Goal: Information Seeking & Learning: Check status

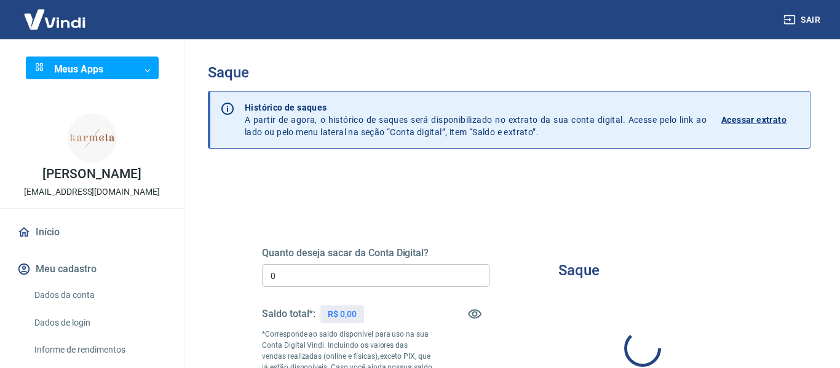
type input "R$ 0,00"
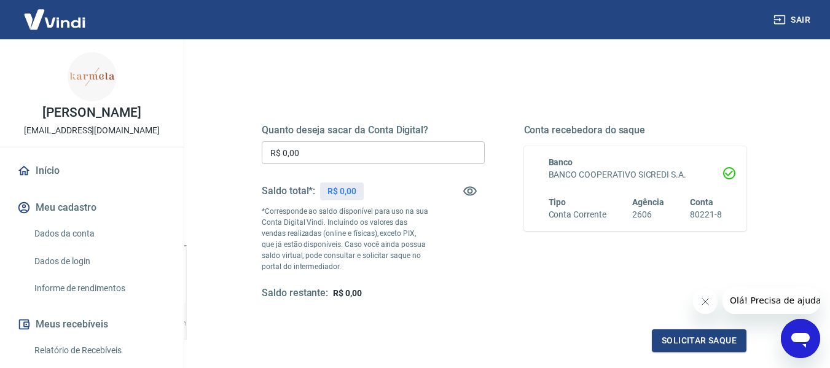
scroll to position [184, 0]
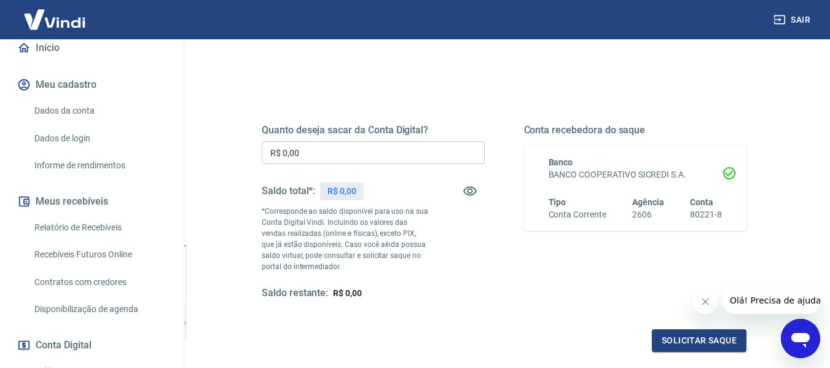
click at [89, 230] on link "Relatório de Recebíveis" at bounding box center [100, 227] width 140 height 25
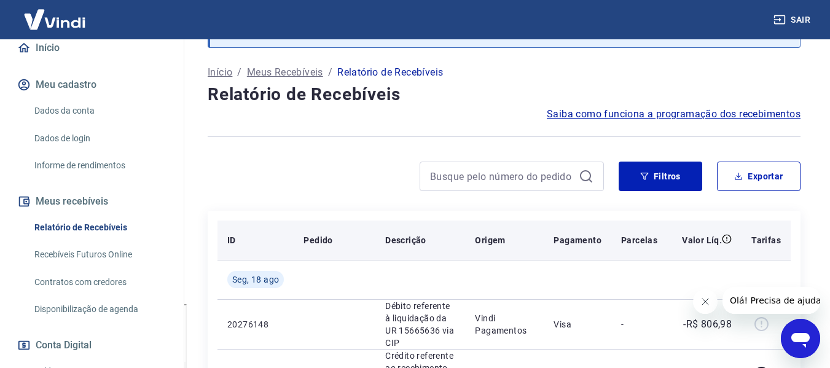
scroll to position [123, 0]
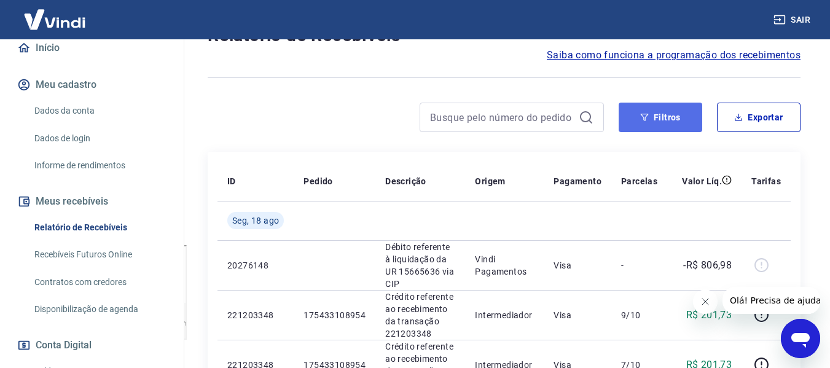
click at [665, 124] on button "Filtros" at bounding box center [661, 118] width 84 height 30
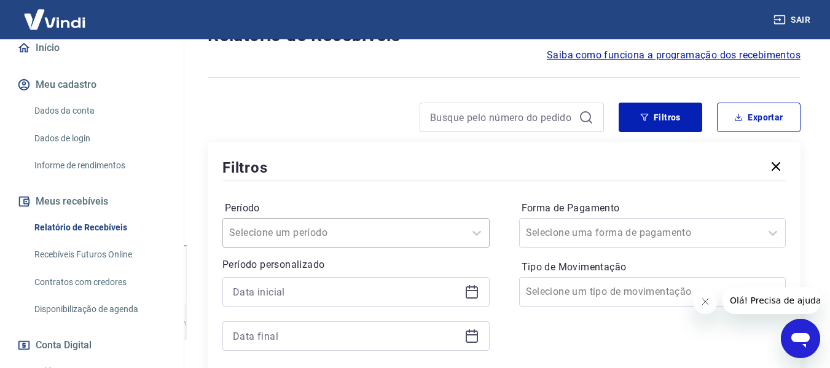
click at [398, 234] on div "Selecione um período" at bounding box center [355, 233] width 267 height 30
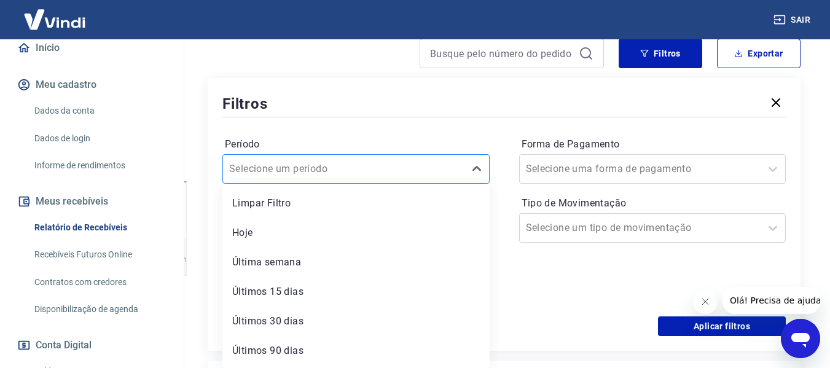
click at [439, 173] on div at bounding box center [343, 168] width 229 height 17
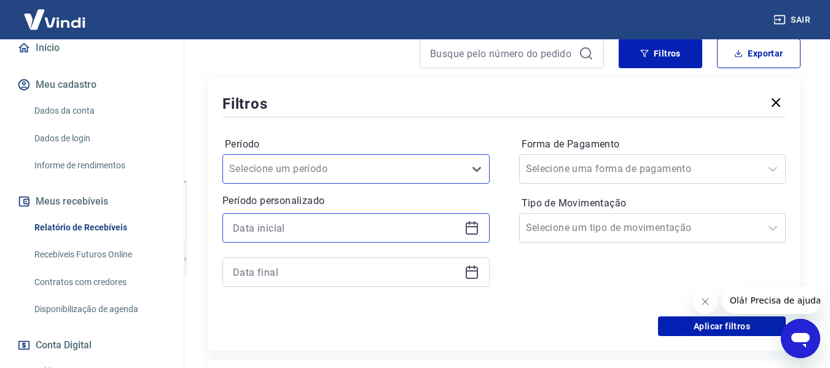
click at [409, 229] on input at bounding box center [346, 228] width 227 height 18
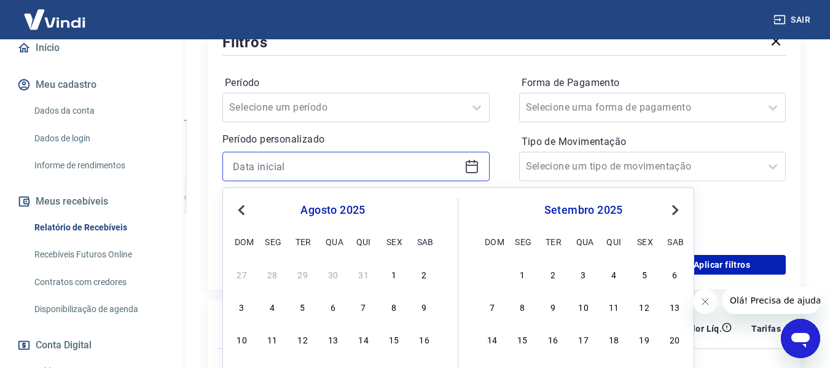
scroll to position [310, 0]
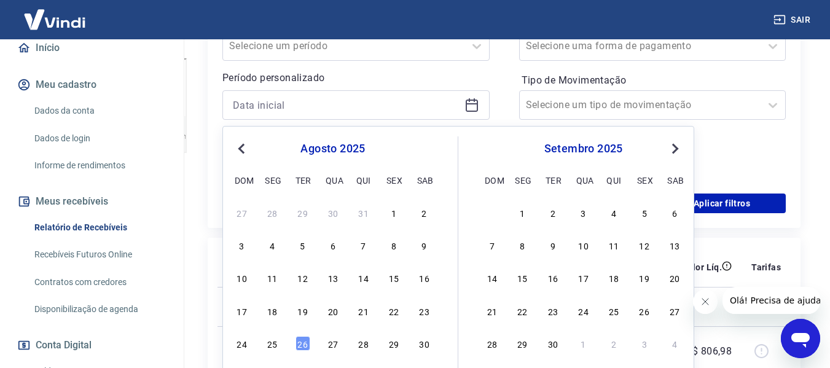
click at [260, 153] on div "agosto 2025" at bounding box center [333, 148] width 200 height 15
click at [243, 150] on span "Previous Month" at bounding box center [243, 148] width 0 height 14
click at [305, 211] on div "1" at bounding box center [303, 212] width 15 height 15
type input "[DATE]"
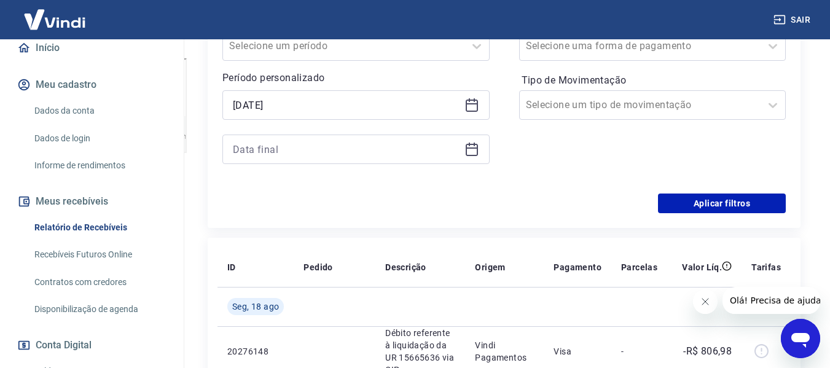
click at [471, 147] on icon at bounding box center [472, 149] width 15 height 15
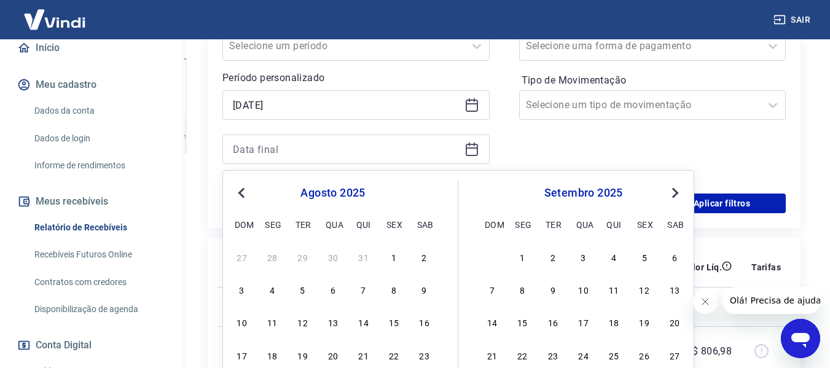
click at [243, 195] on span "Previous Month" at bounding box center [243, 193] width 0 height 14
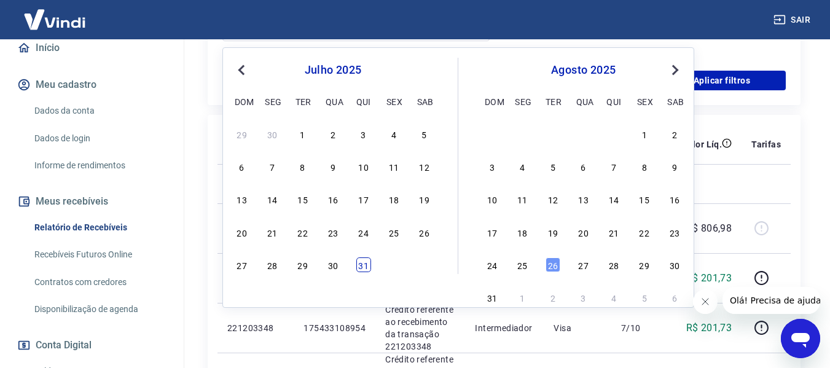
click at [369, 271] on div "31" at bounding box center [363, 265] width 15 height 15
type input "[DATE]"
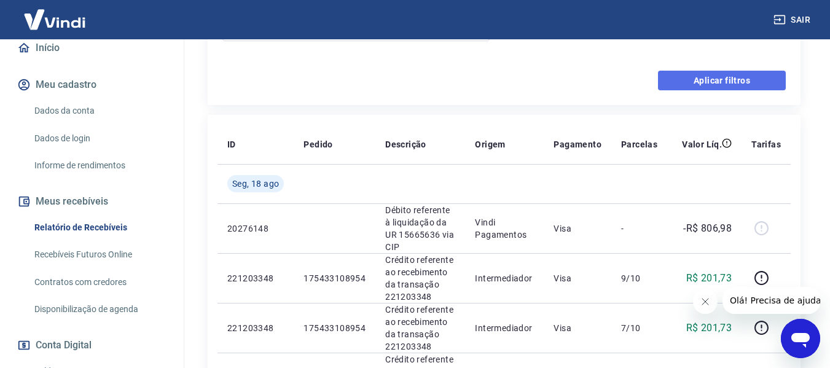
click at [717, 81] on button "Aplicar filtros" at bounding box center [722, 81] width 128 height 20
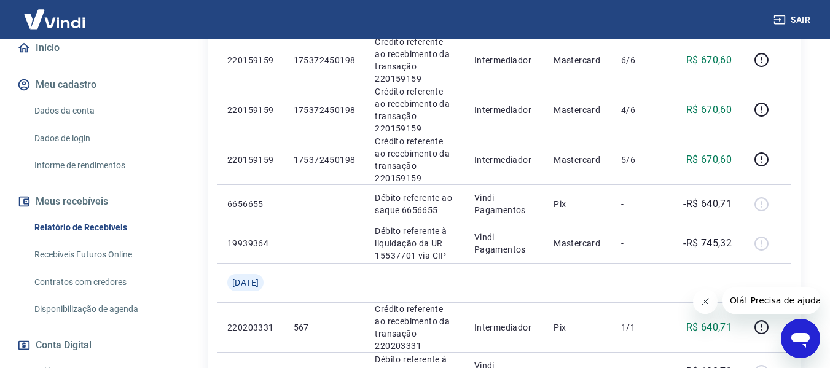
scroll to position [1176, 0]
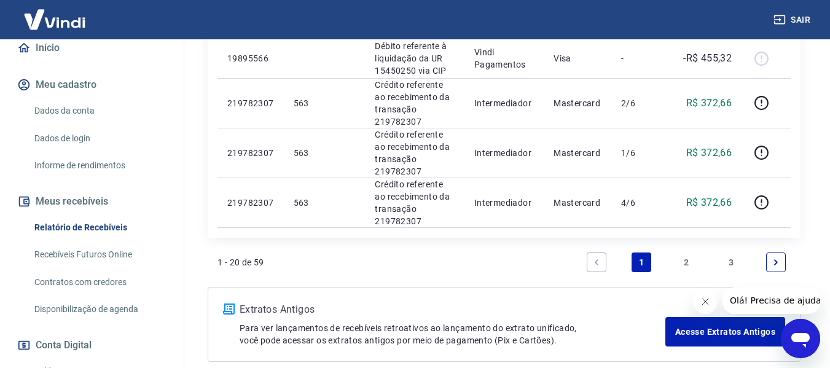
click at [728, 257] on link "3" at bounding box center [732, 263] width 20 height 20
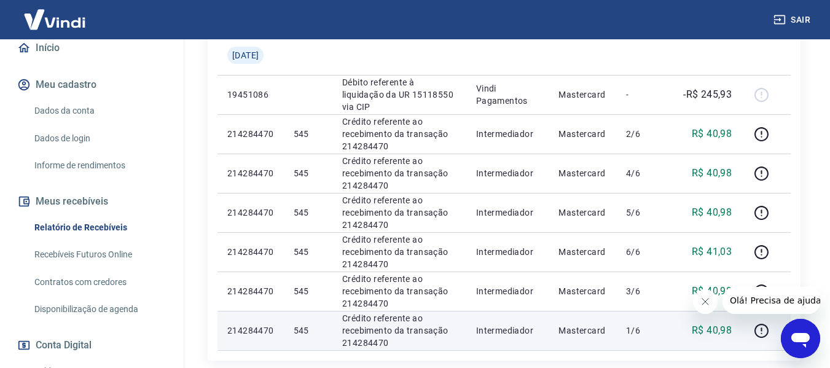
scroll to position [1023, 0]
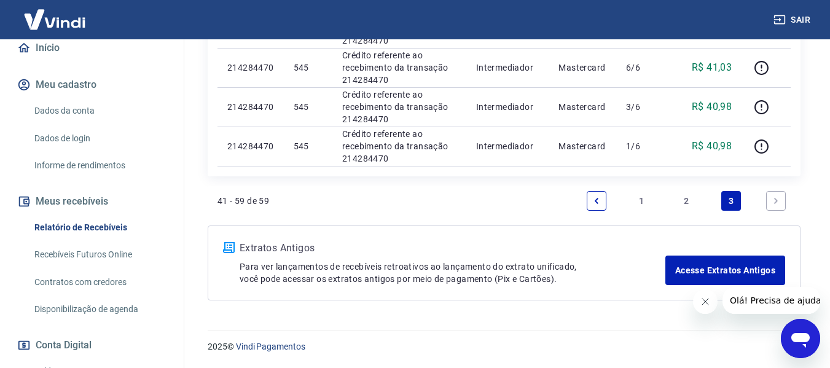
click at [689, 202] on link "2" at bounding box center [687, 201] width 20 height 20
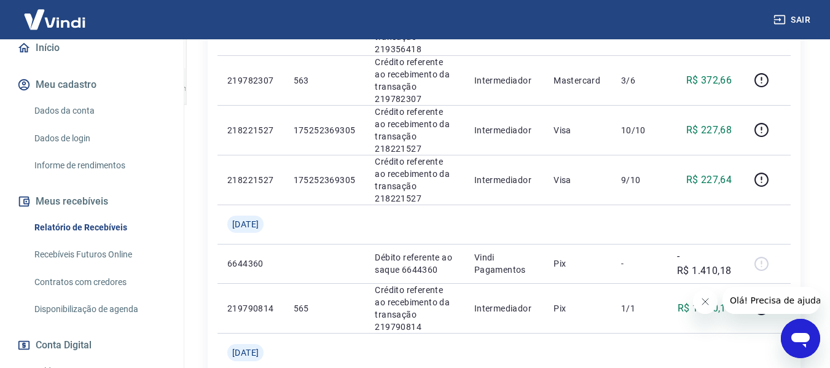
scroll to position [307, 0]
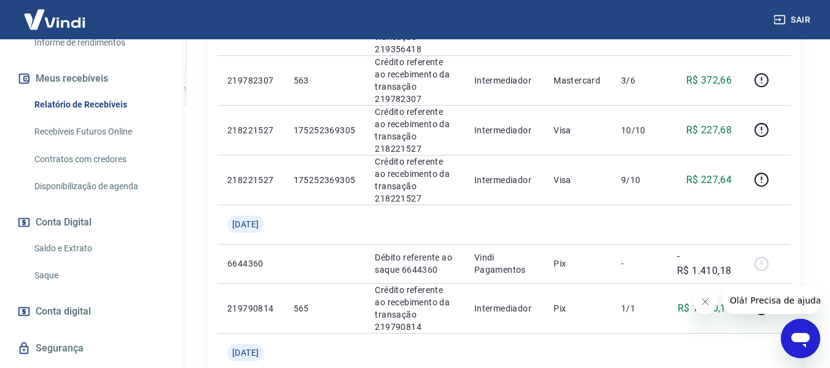
click at [59, 252] on link "Saldo e Extrato" at bounding box center [100, 248] width 140 height 25
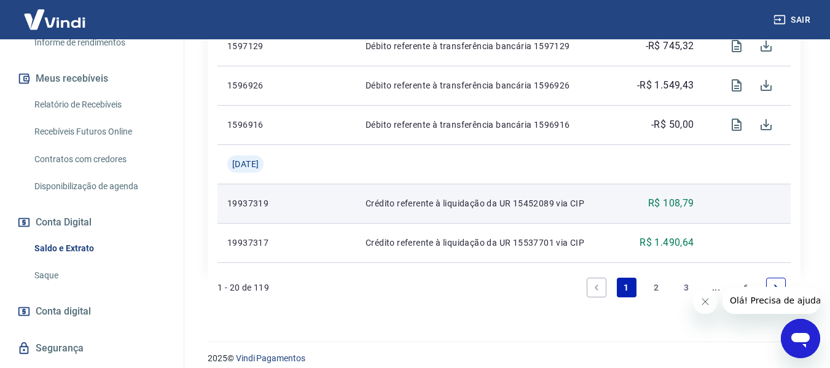
scroll to position [1352, 0]
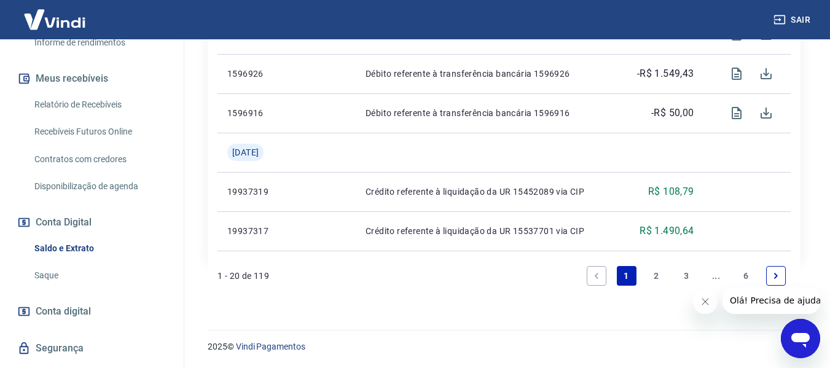
click at [685, 278] on link "3" at bounding box center [687, 276] width 20 height 20
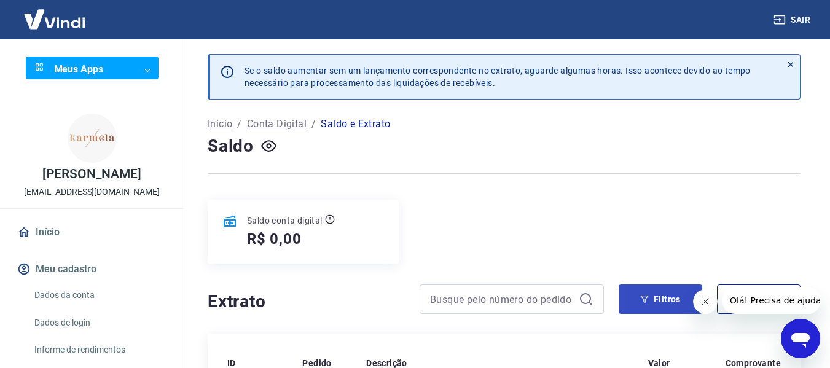
scroll to position [123, 0]
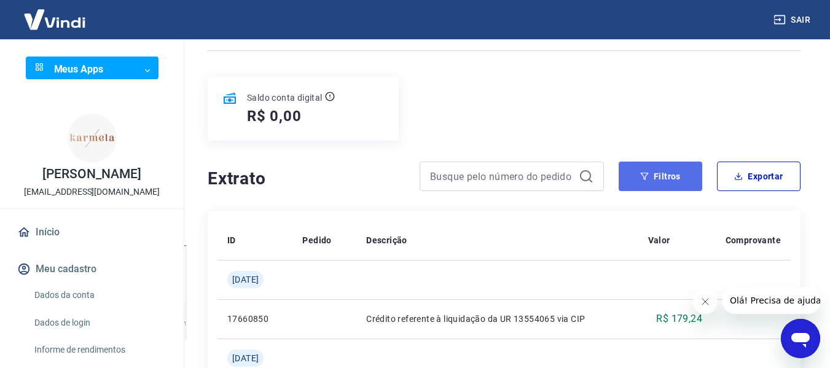
click at [674, 174] on button "Filtros" at bounding box center [661, 177] width 84 height 30
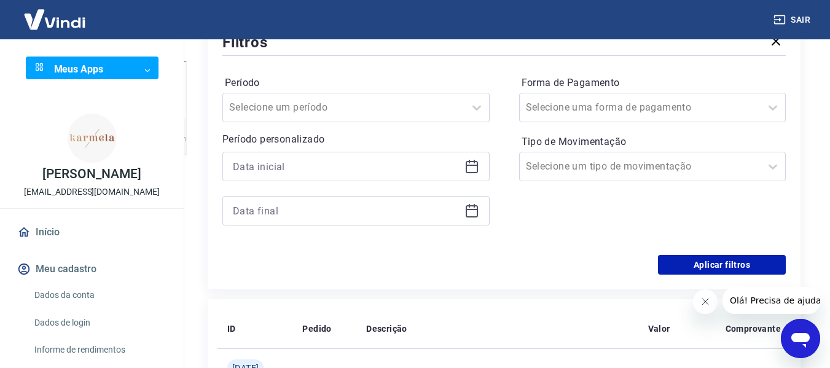
scroll to position [369, 0]
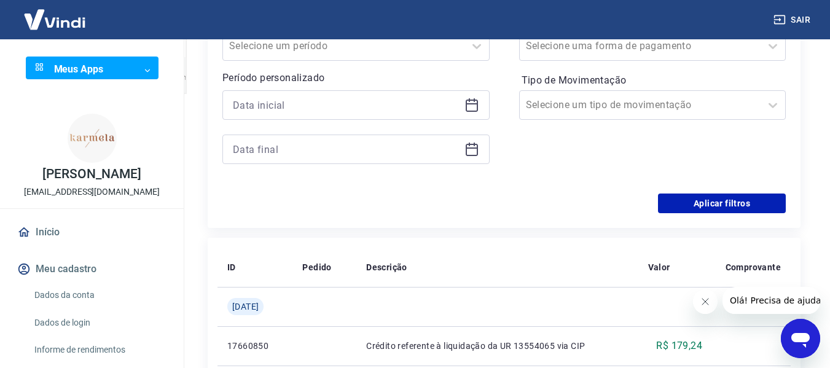
click at [469, 104] on icon at bounding box center [472, 103] width 12 height 1
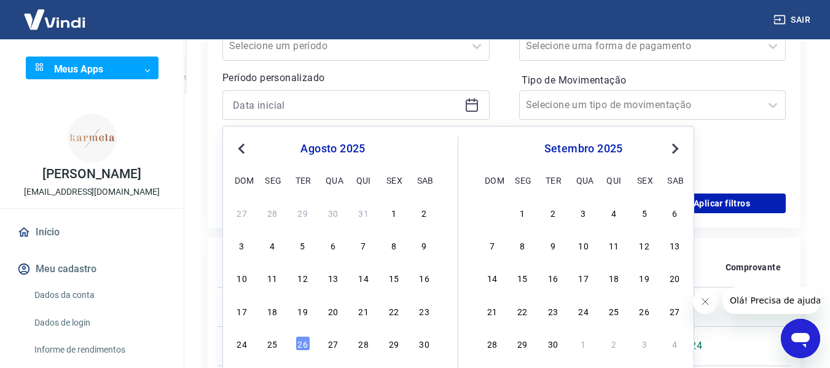
click at [237, 151] on button "Previous Month" at bounding box center [241, 148] width 15 height 15
click at [297, 210] on div "1" at bounding box center [303, 212] width 15 height 15
type input "[DATE]"
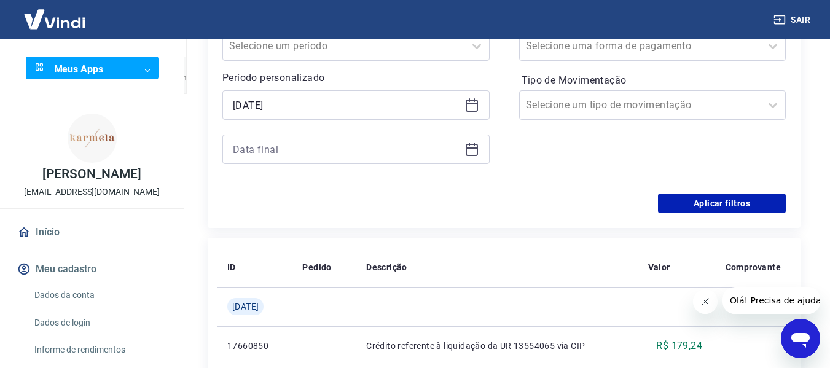
click at [468, 148] on icon at bounding box center [472, 148] width 12 height 1
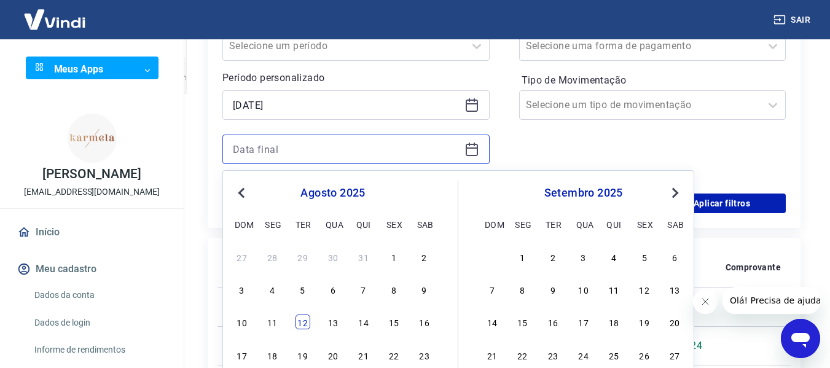
scroll to position [492, 0]
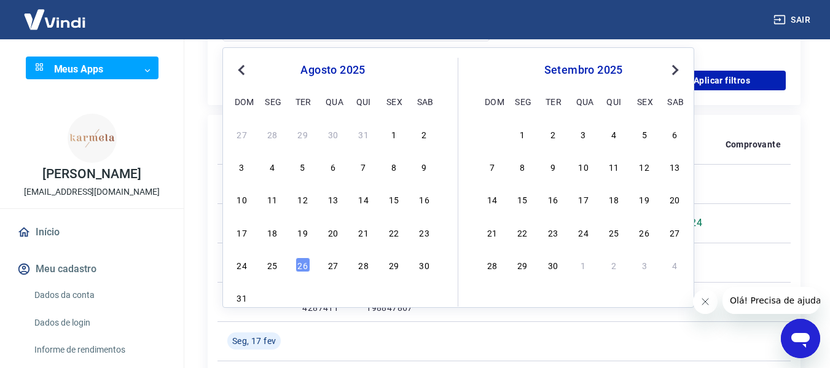
click at [233, 76] on div "agosto 2025" at bounding box center [333, 70] width 200 height 15
click at [240, 63] on button "Previous Month" at bounding box center [241, 70] width 15 height 15
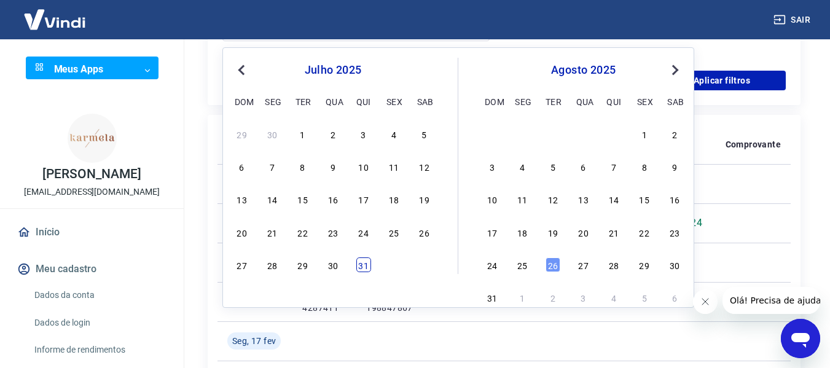
click at [358, 263] on div "31" at bounding box center [363, 265] width 15 height 15
type input "[DATE]"
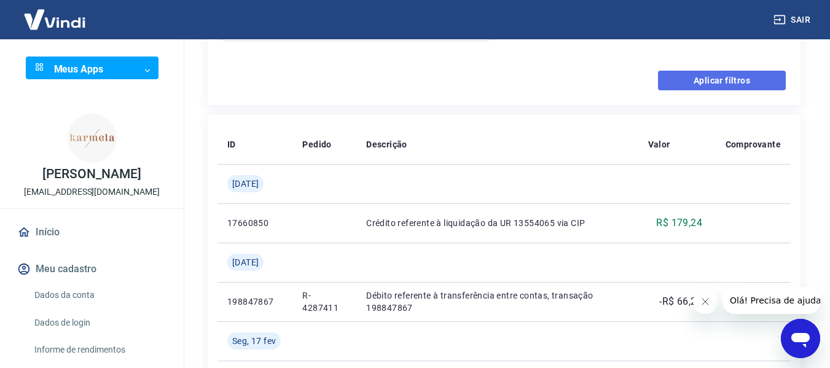
click at [747, 78] on button "Aplicar filtros" at bounding box center [722, 81] width 128 height 20
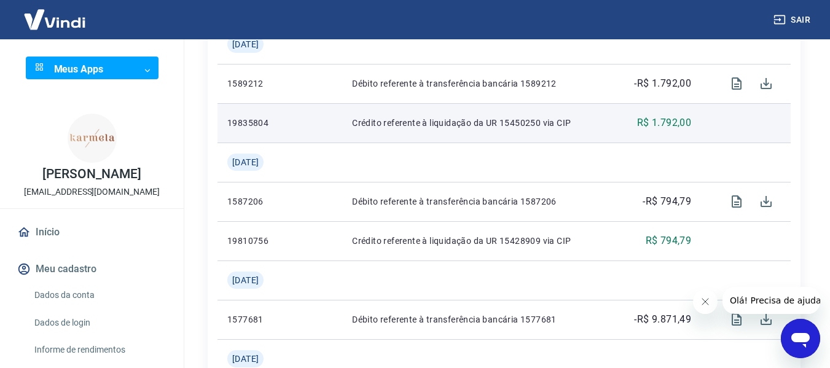
scroll to position [865, 0]
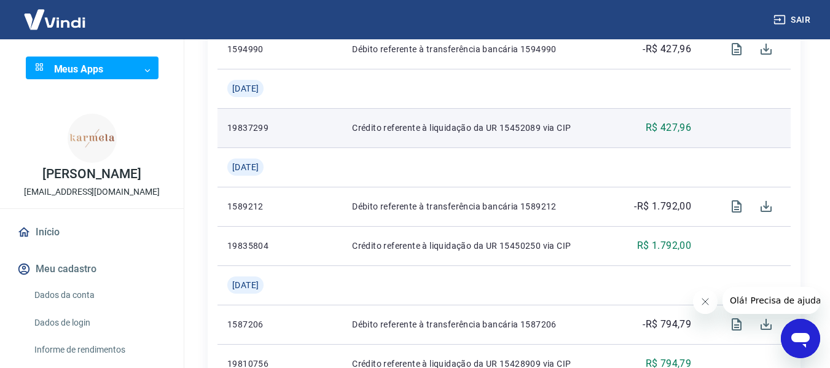
click at [672, 135] on td "R$ 427,96" at bounding box center [657, 127] width 87 height 39
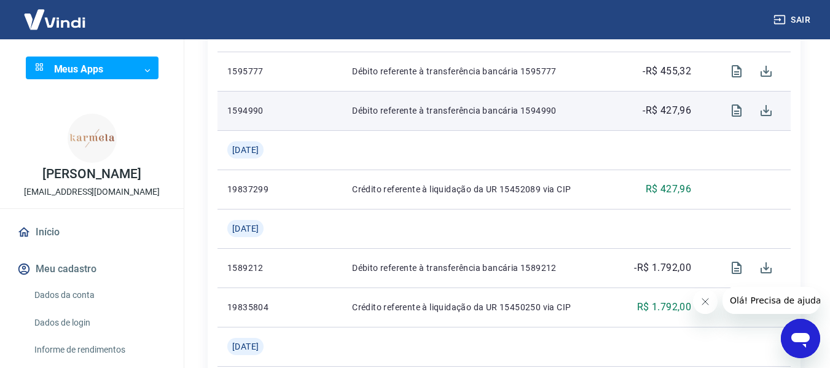
click at [673, 116] on p "-R$ 427,96" at bounding box center [667, 110] width 49 height 15
drag, startPoint x: 648, startPoint y: 111, endPoint x: 699, endPoint y: 111, distance: 50.4
click at [699, 111] on td "-R$ 427,96" at bounding box center [657, 110] width 87 height 39
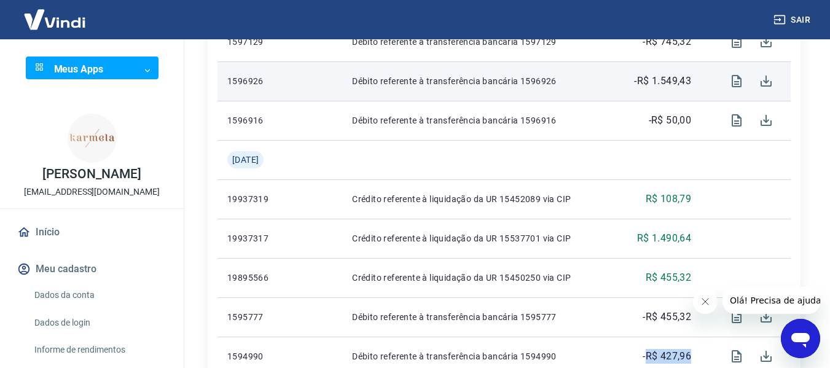
scroll to position [496, 0]
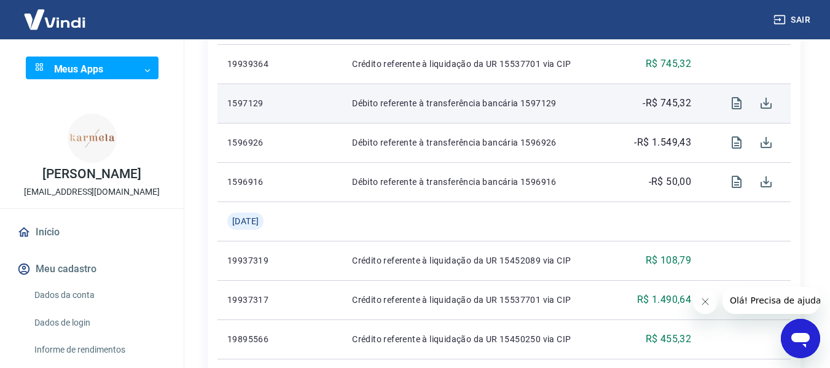
click at [671, 106] on p "-R$ 745,32" at bounding box center [667, 103] width 49 height 15
drag, startPoint x: 655, startPoint y: 101, endPoint x: 715, endPoint y: 116, distance: 61.3
click at [715, 109] on tr "1597129 Débito referente à transferência bancária 1597129 -R$ 745,32" at bounding box center [504, 103] width 573 height 39
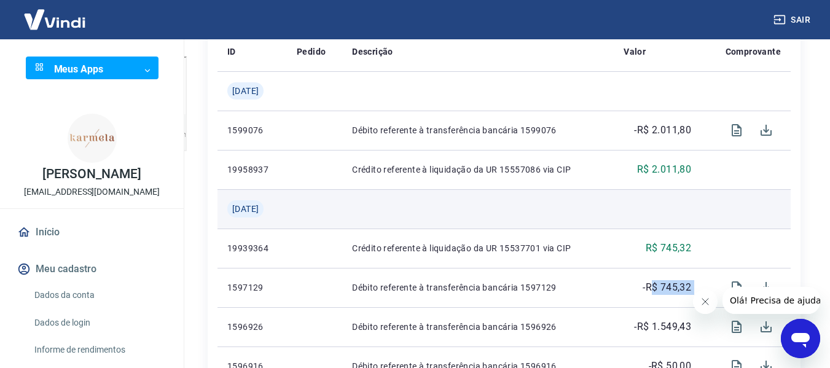
scroll to position [250, 0]
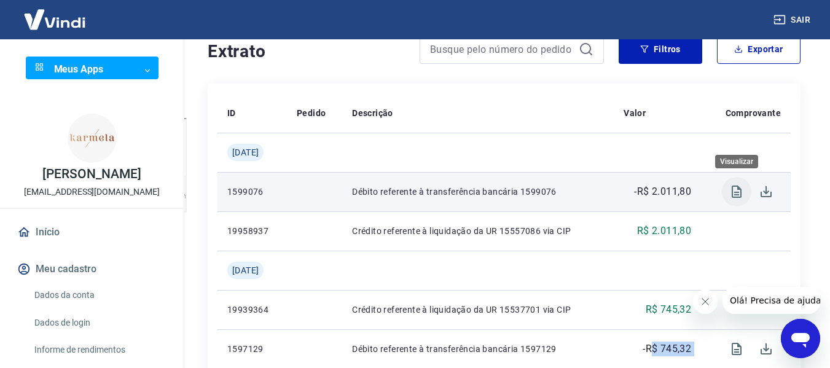
click at [739, 194] on icon "Visualizar" at bounding box center [737, 191] width 15 height 15
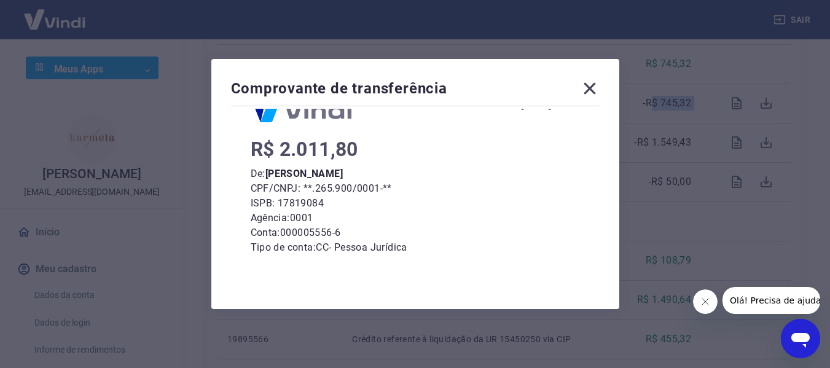
scroll to position [0, 0]
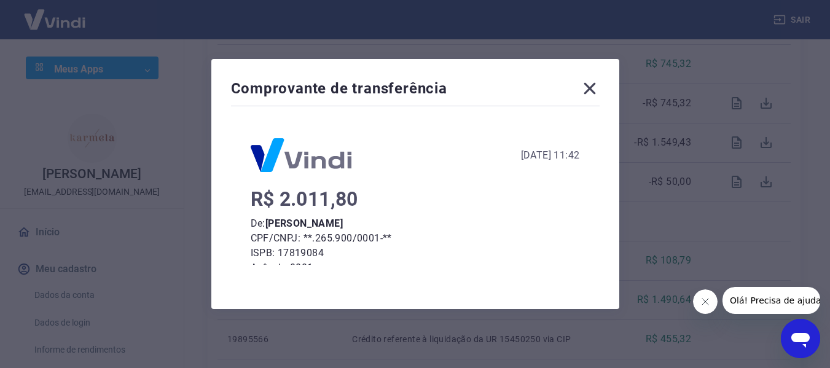
click at [597, 95] on icon at bounding box center [590, 89] width 20 height 20
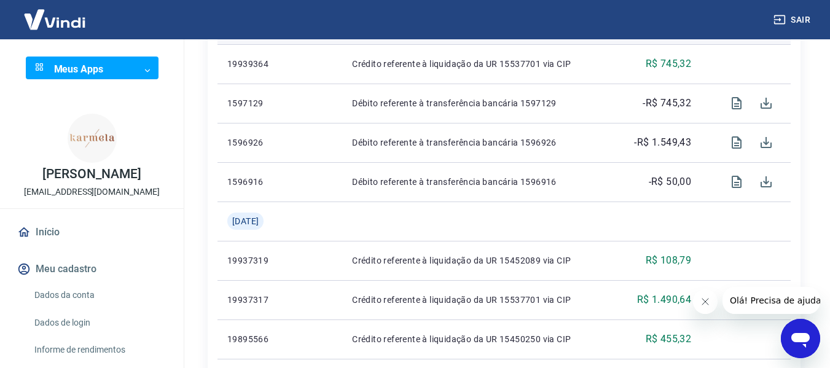
scroll to position [312, 0]
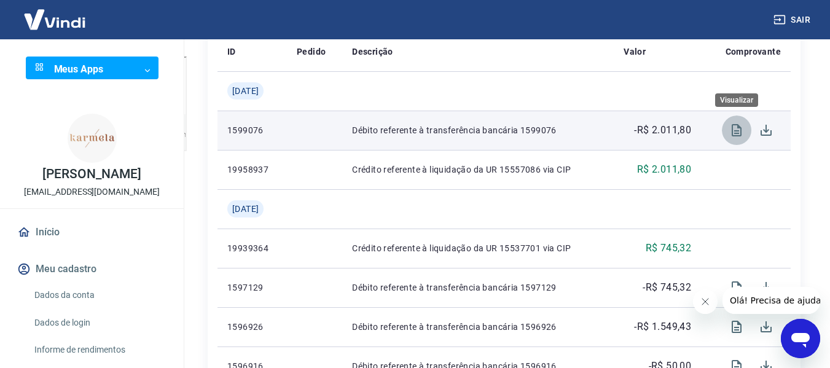
click at [744, 132] on icon "Visualizar" at bounding box center [737, 130] width 15 height 15
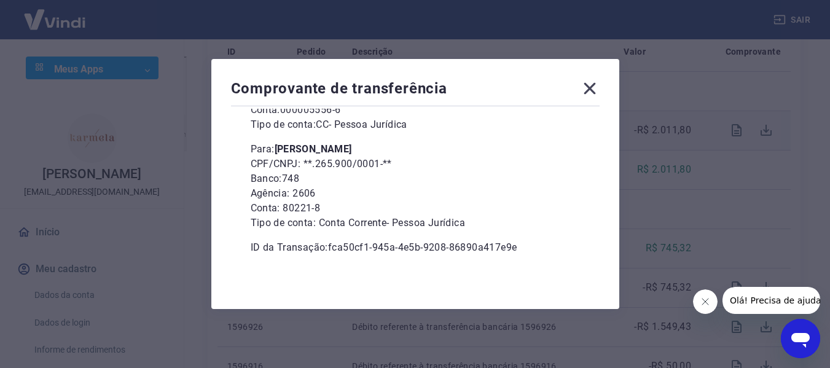
scroll to position [111, 0]
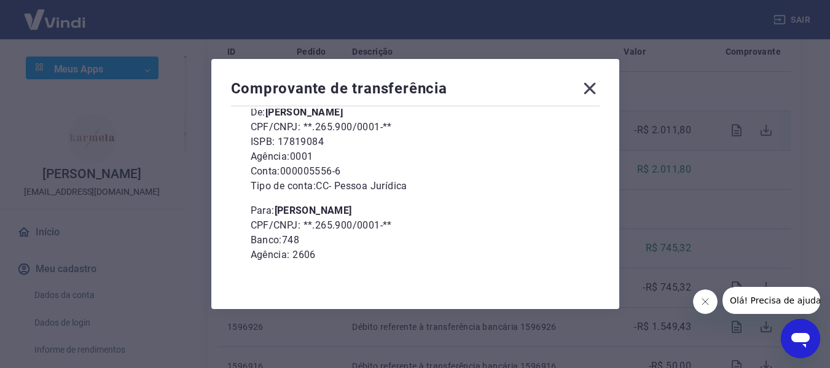
click at [294, 241] on p "Banco: 748" at bounding box center [415, 240] width 329 height 15
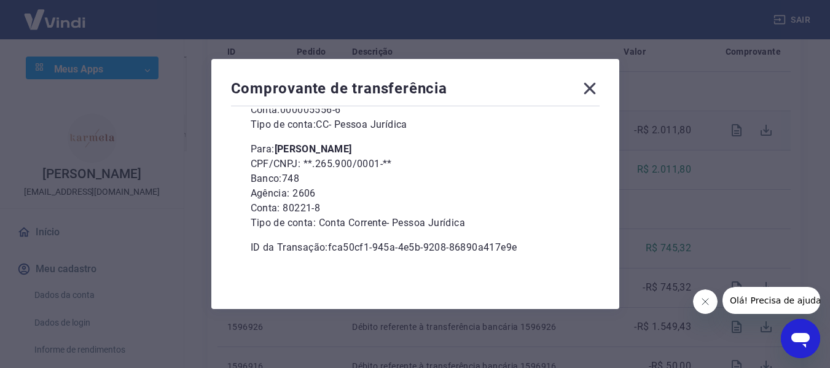
click at [409, 234] on div "R$ 2.011,80 De: [PERSON_NAME] CPF/CNPJ: **.265.900/0001-** ISPB: 17819084 Agênc…" at bounding box center [415, 137] width 329 height 236
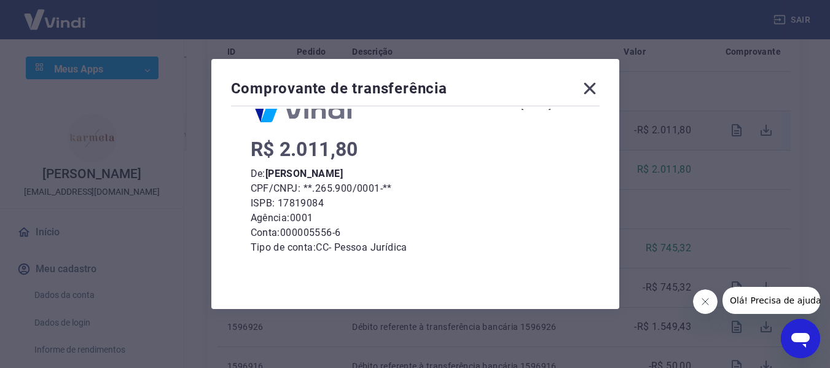
scroll to position [0, 0]
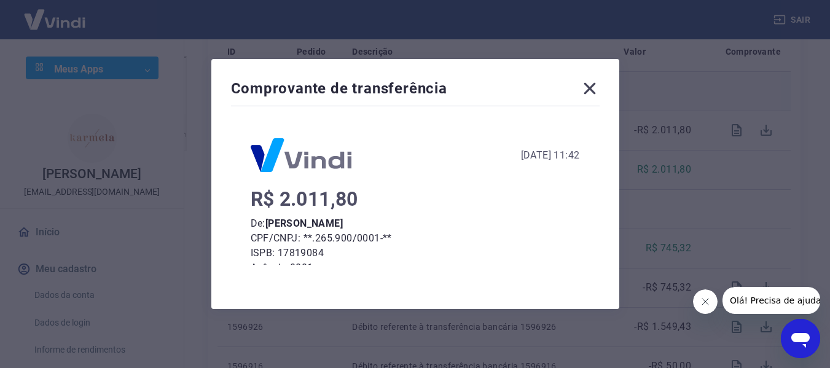
click at [600, 84] on icon at bounding box center [590, 89] width 20 height 20
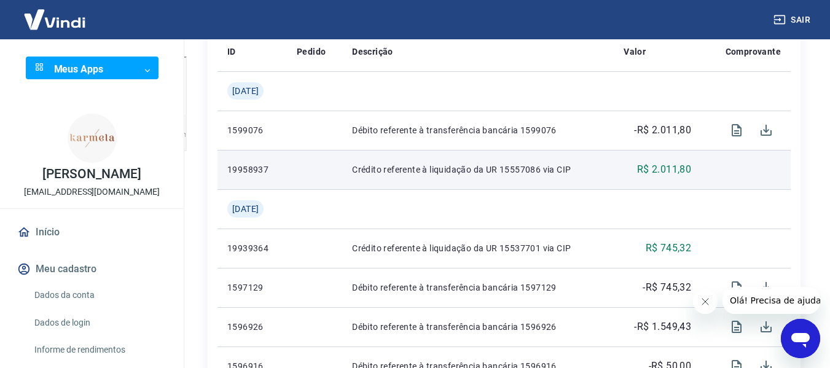
scroll to position [189, 0]
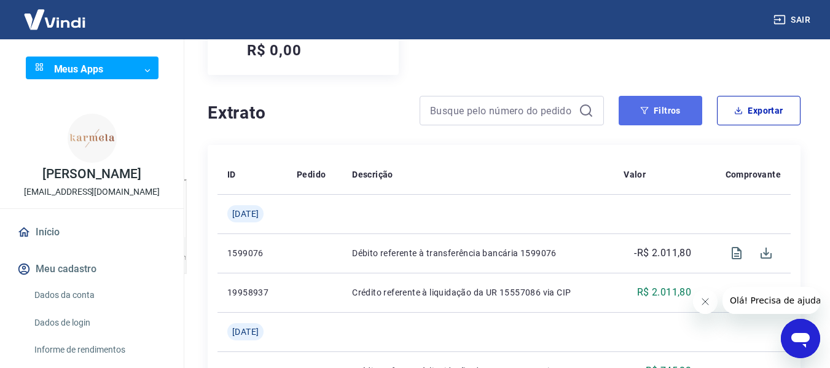
click at [684, 109] on button "Filtros" at bounding box center [661, 111] width 84 height 30
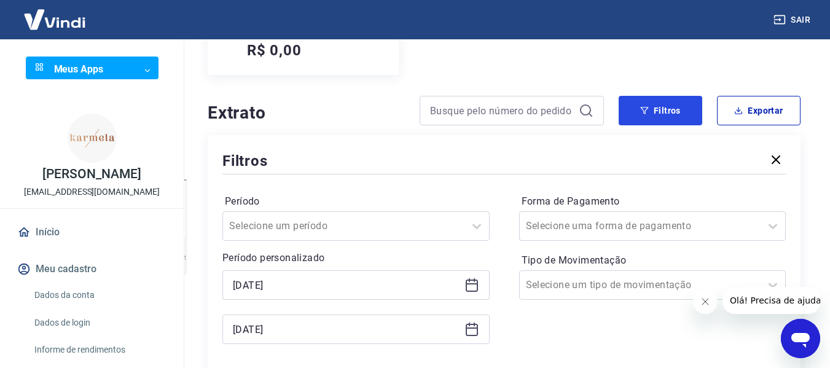
scroll to position [250, 0]
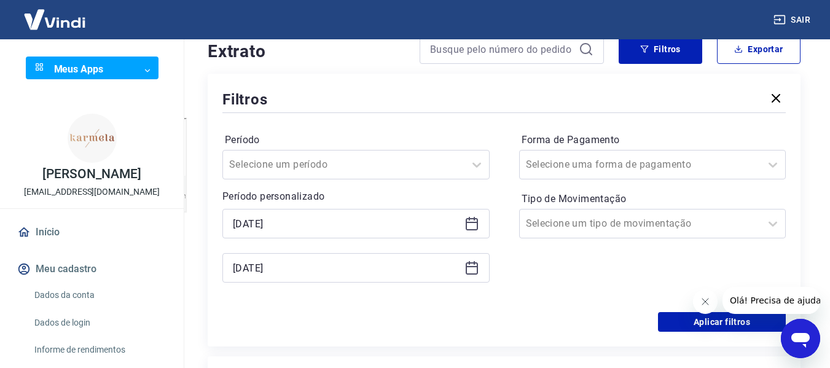
click at [473, 264] on icon at bounding box center [472, 268] width 12 height 12
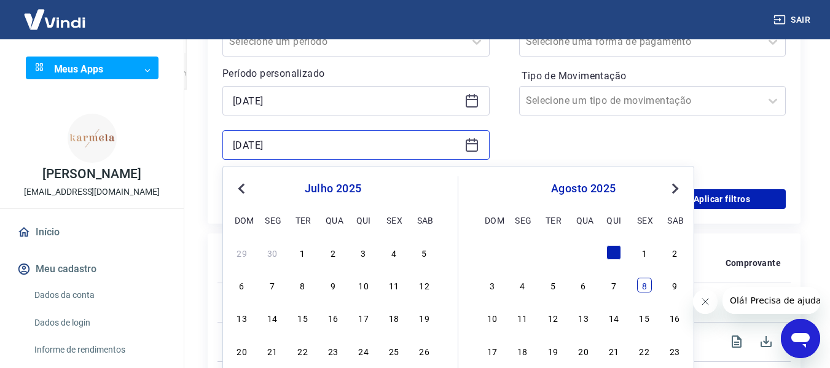
scroll to position [435, 0]
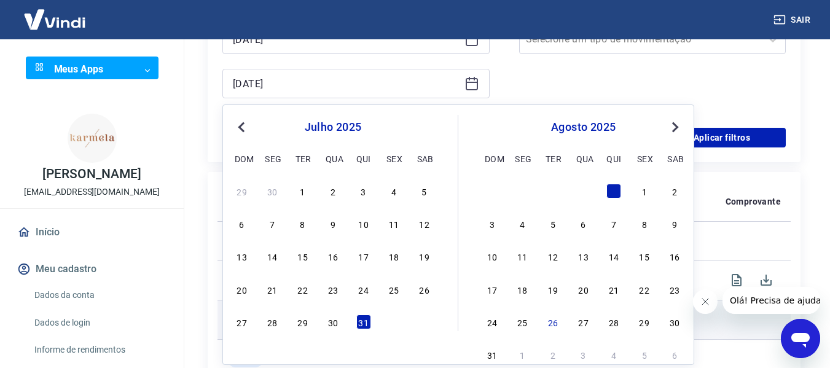
click at [551, 325] on div "26" at bounding box center [553, 322] width 15 height 15
type input "[DATE]"
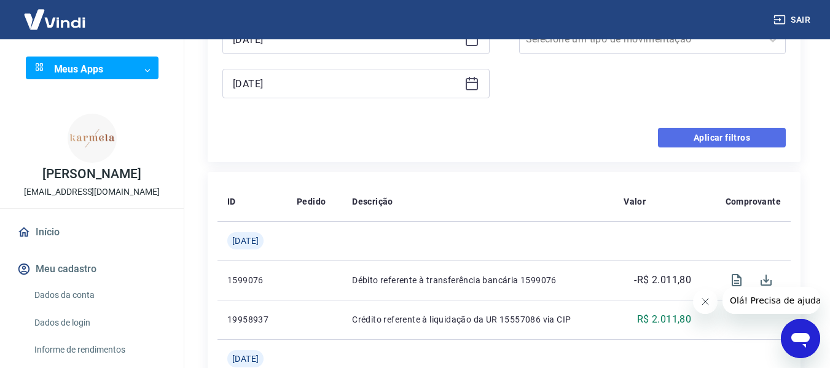
click at [726, 138] on button "Aplicar filtros" at bounding box center [722, 138] width 128 height 20
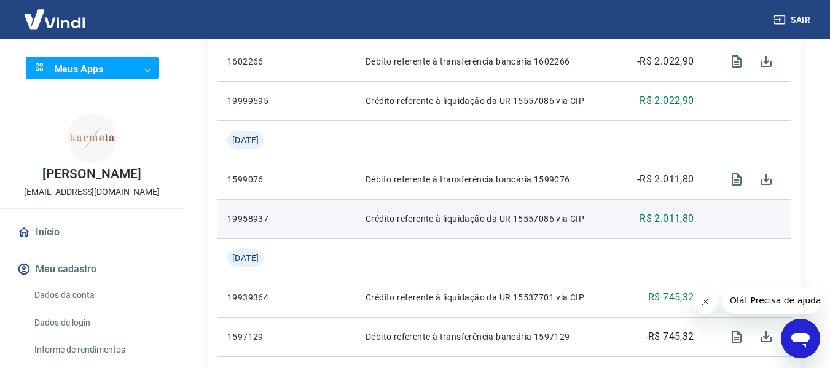
scroll to position [988, 0]
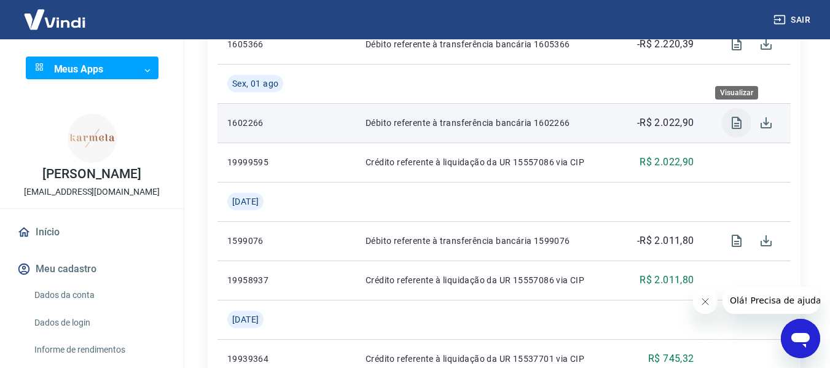
click at [741, 125] on icon "Visualizar" at bounding box center [737, 123] width 10 height 12
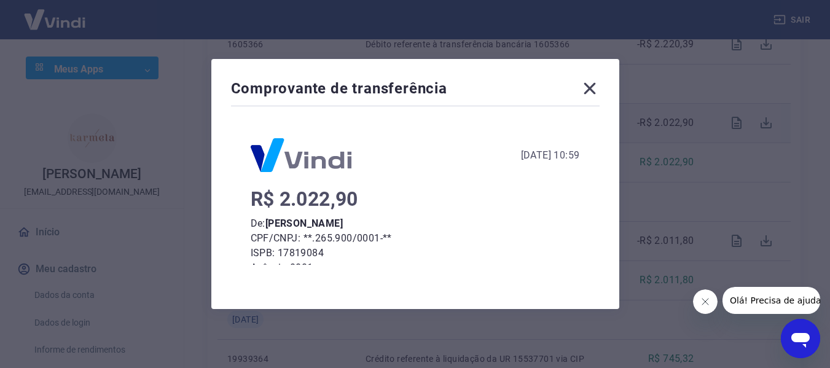
scroll to position [173, 0]
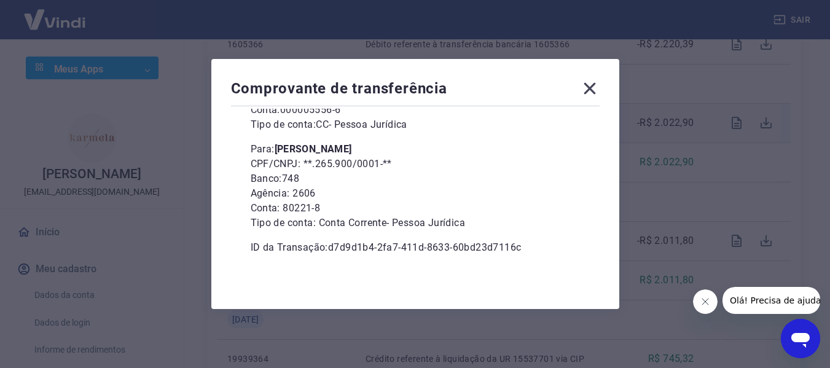
click at [332, 226] on p "Tipo de conta: Conta Corrente - Pessoa Jurídica" at bounding box center [415, 223] width 329 height 15
click at [377, 203] on p "Conta: 80221-8" at bounding box center [415, 208] width 329 height 15
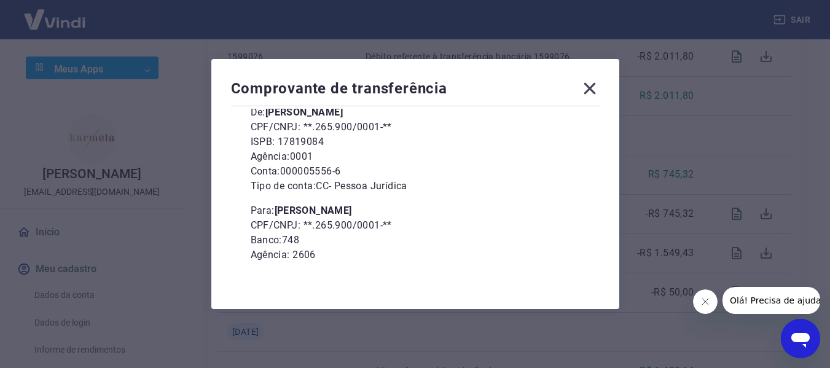
click at [596, 85] on icon at bounding box center [590, 89] width 12 height 12
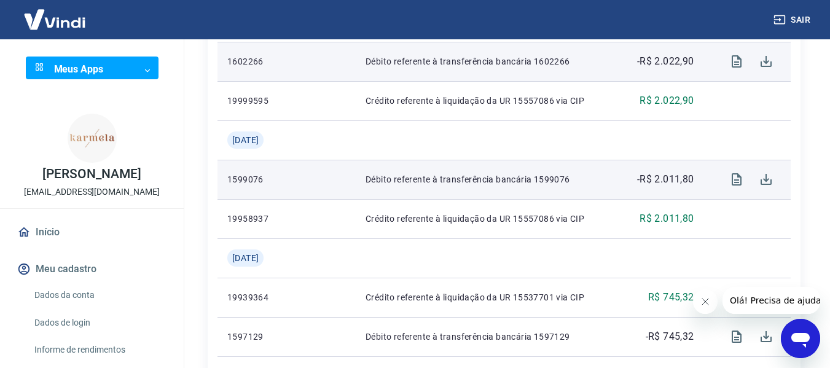
scroll to position [988, 0]
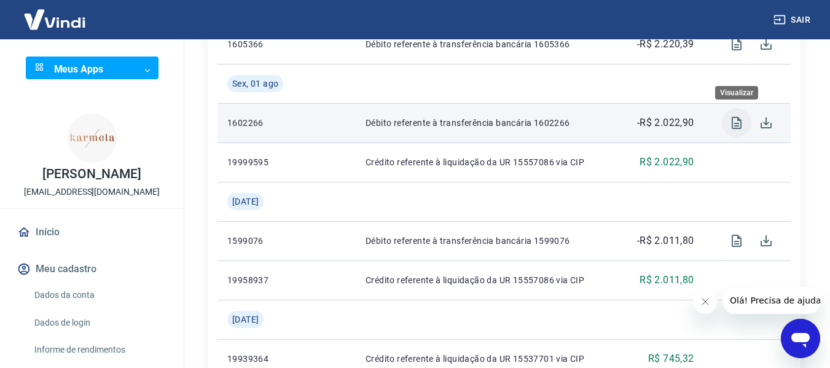
click at [736, 122] on icon "Visualizar" at bounding box center [737, 123] width 15 height 15
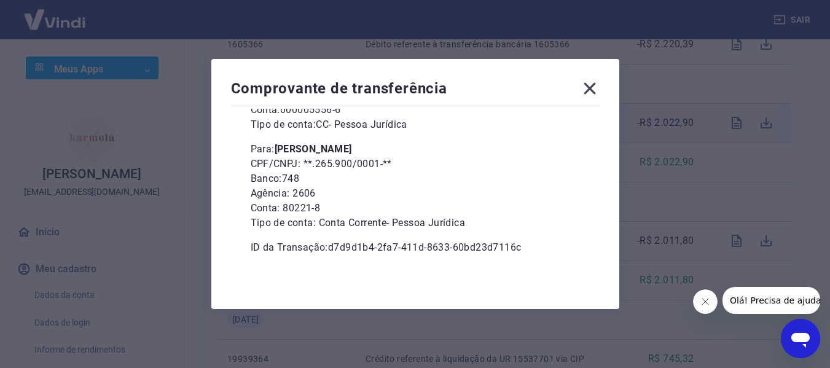
scroll to position [0, 0]
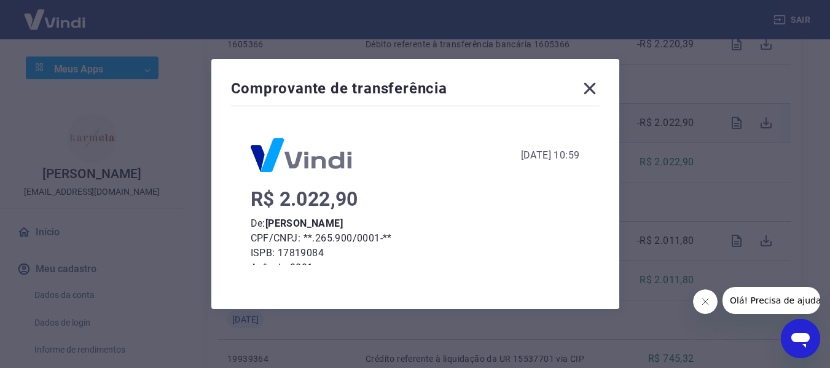
click at [594, 85] on icon at bounding box center [590, 89] width 20 height 20
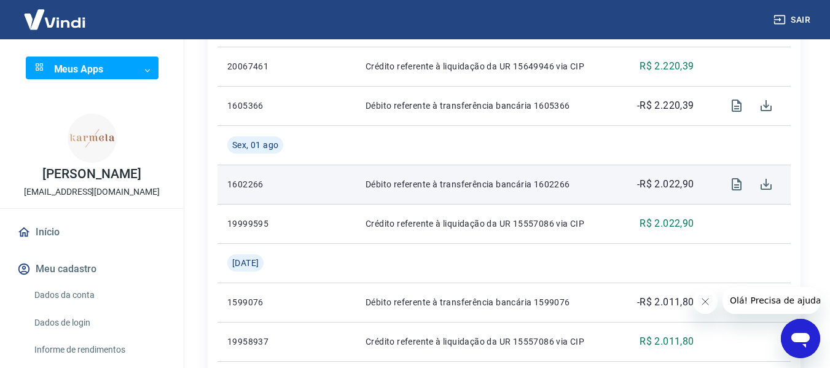
scroll to position [865, 0]
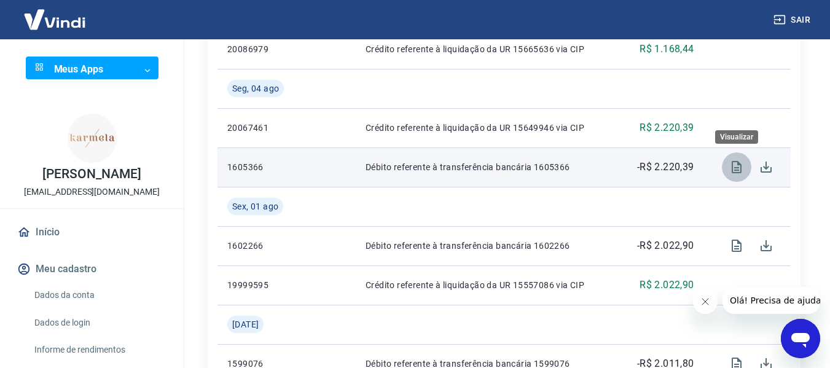
click at [735, 160] on icon "Visualizar" at bounding box center [737, 167] width 15 height 15
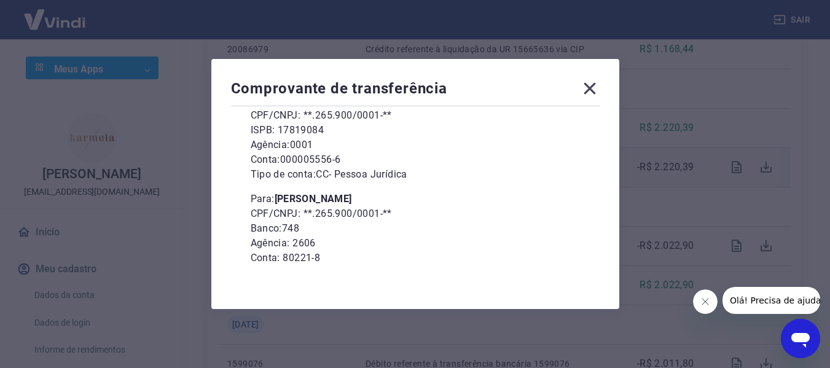
scroll to position [173, 0]
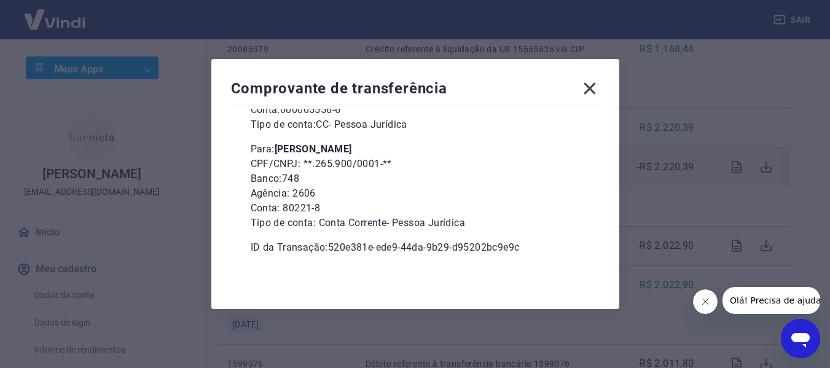
click at [594, 95] on icon at bounding box center [590, 89] width 20 height 20
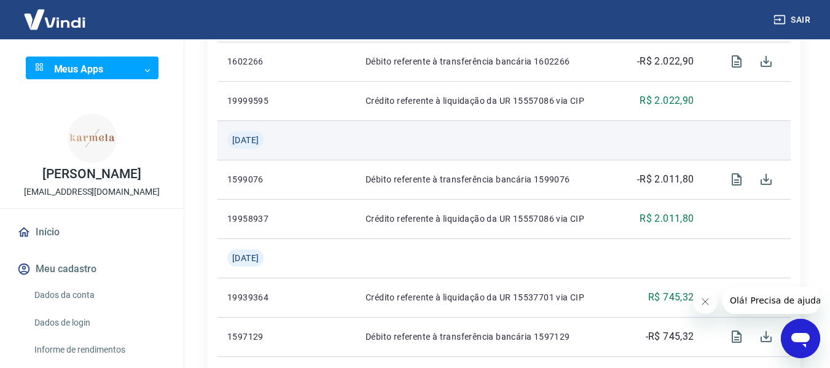
scroll to position [1172, 0]
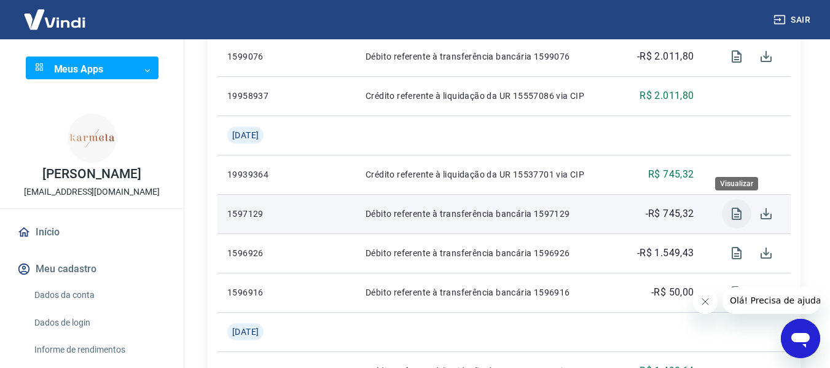
click at [742, 215] on icon "Visualizar" at bounding box center [737, 214] width 10 height 12
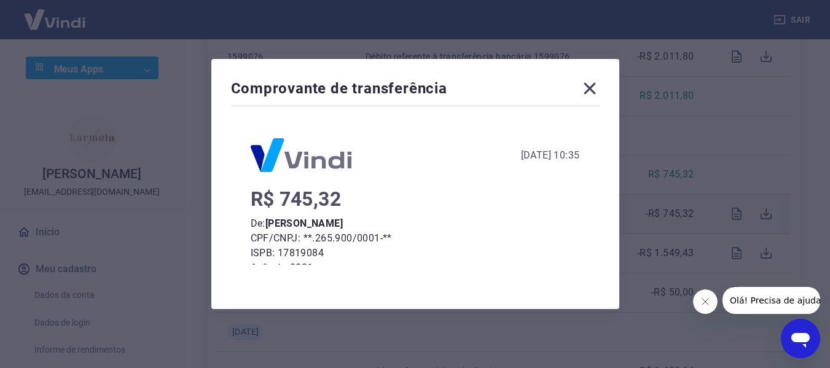
scroll to position [123, 0]
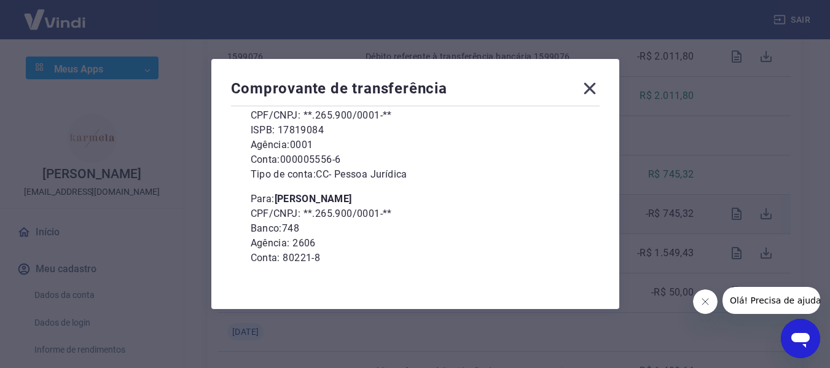
click at [595, 87] on icon at bounding box center [590, 89] width 12 height 12
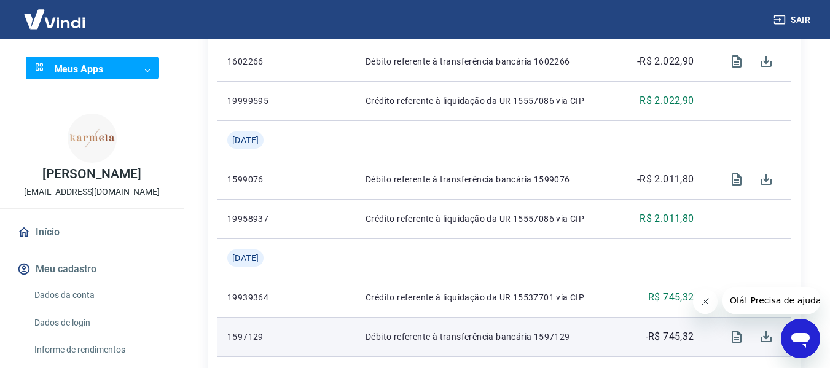
scroll to position [803, 0]
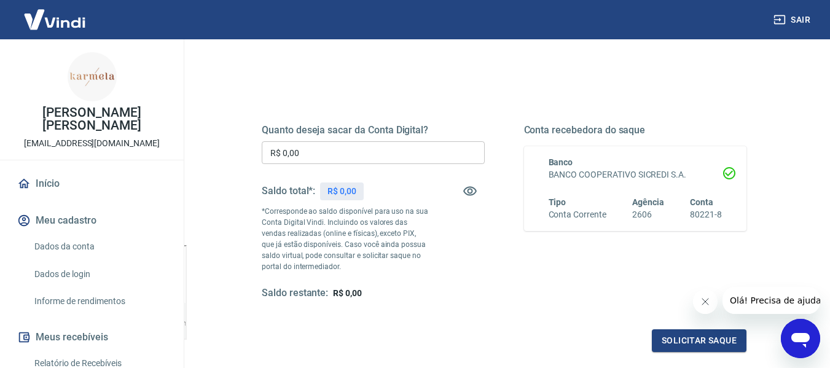
scroll to position [123, 0]
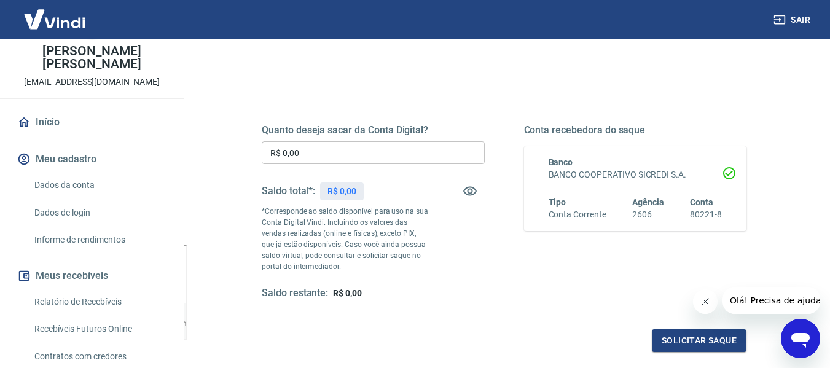
click at [122, 289] on link "Relatório de Recebíveis" at bounding box center [100, 301] width 140 height 25
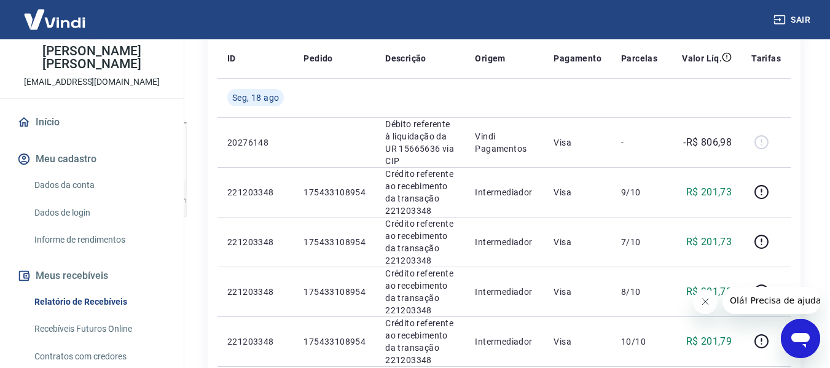
scroll to position [61, 0]
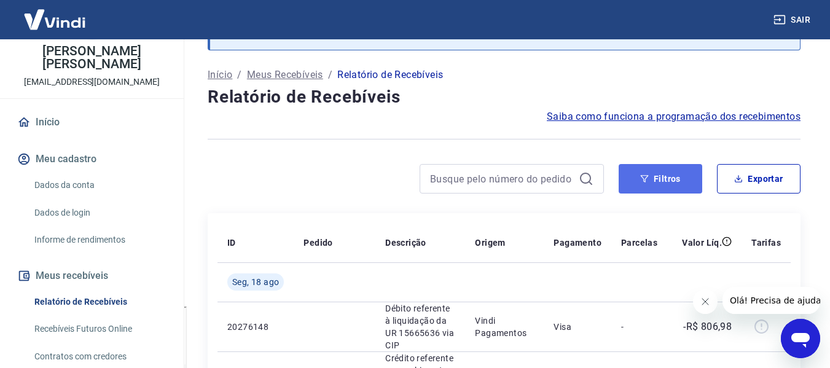
click at [651, 176] on button "Filtros" at bounding box center [661, 179] width 84 height 30
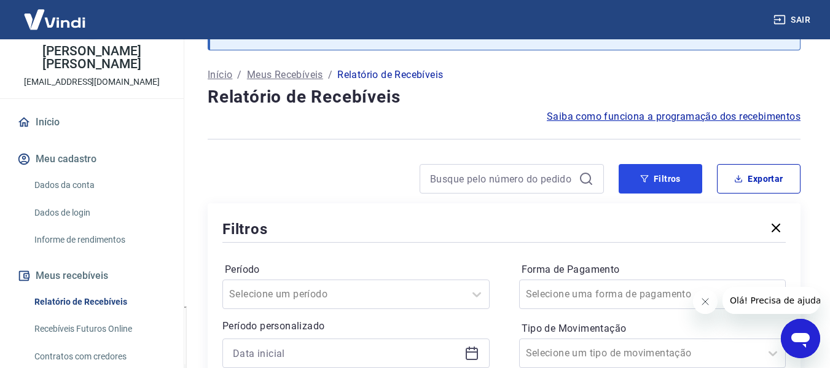
scroll to position [123, 0]
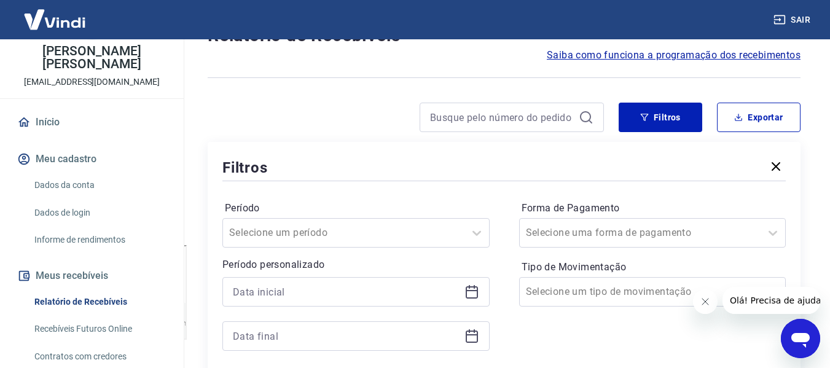
click at [474, 288] on icon at bounding box center [474, 287] width 1 height 4
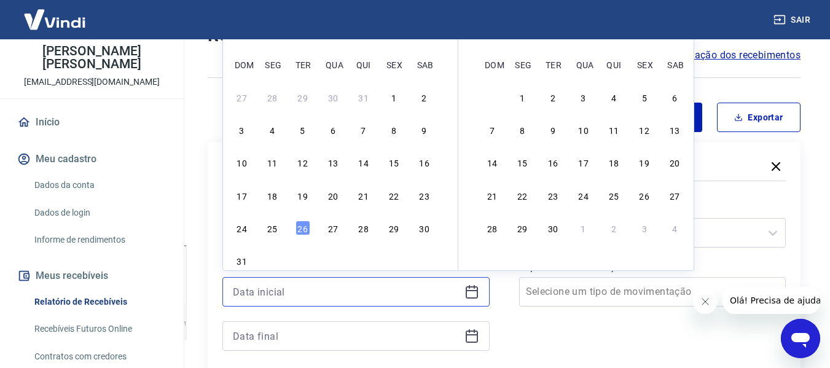
scroll to position [61, 0]
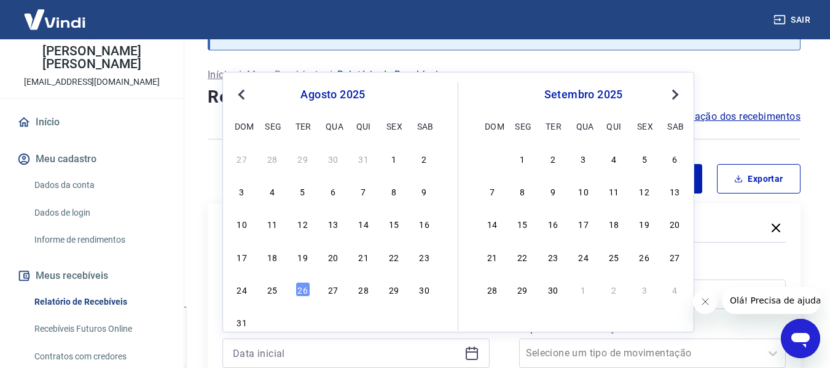
click at [243, 95] on span "Previous Month" at bounding box center [243, 94] width 0 height 14
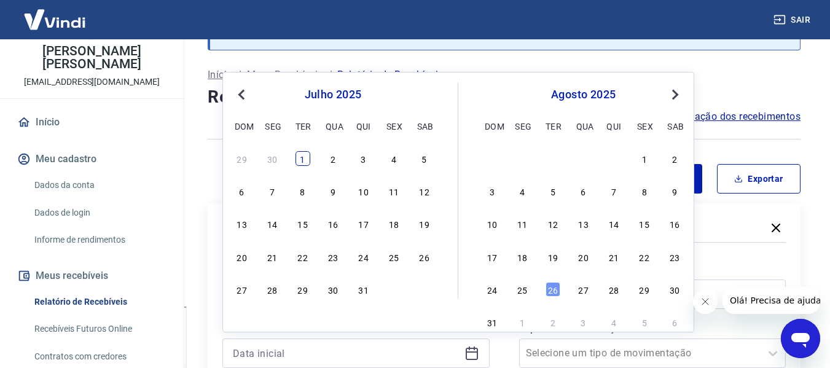
click at [309, 160] on div "1" at bounding box center [303, 158] width 15 height 15
type input "[DATE]"
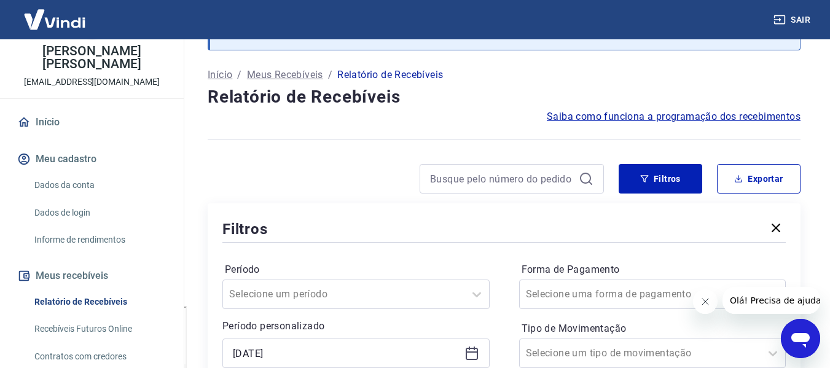
scroll to position [123, 0]
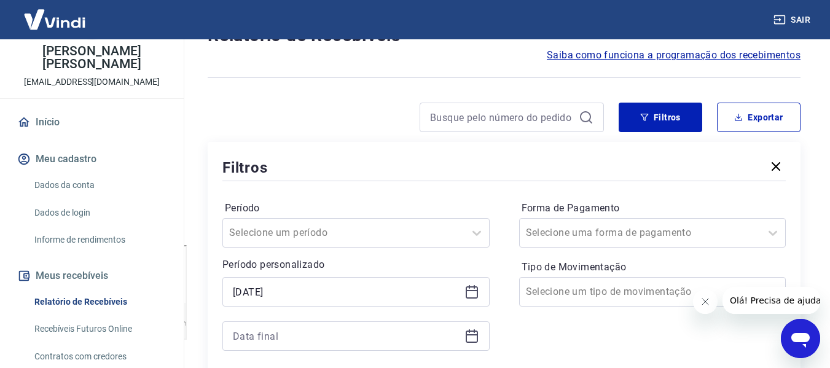
click at [476, 331] on icon at bounding box center [472, 337] width 12 height 12
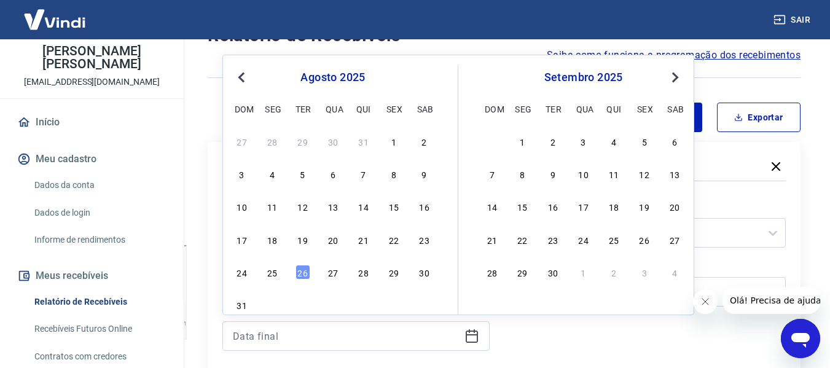
click at [243, 73] on span "Previous Month" at bounding box center [243, 77] width 0 height 14
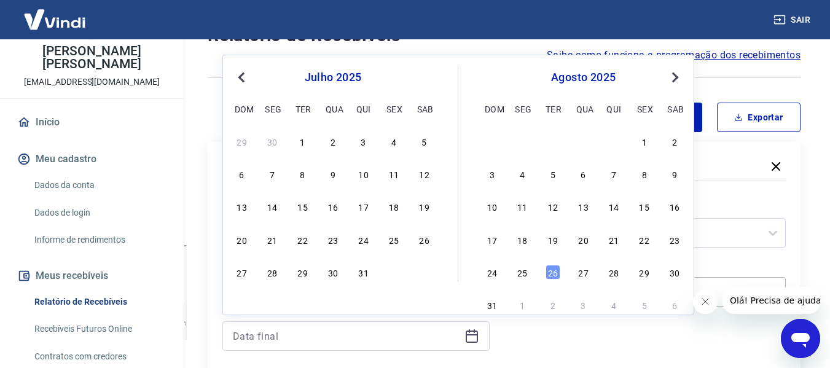
click at [358, 269] on div "31" at bounding box center [363, 272] width 15 height 15
type input "[DATE]"
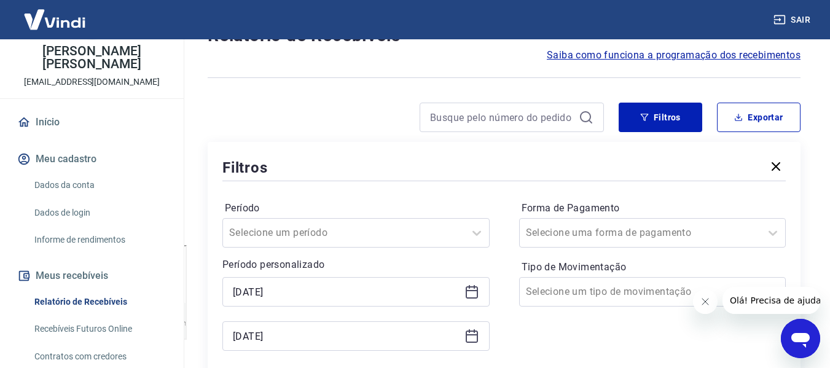
scroll to position [307, 0]
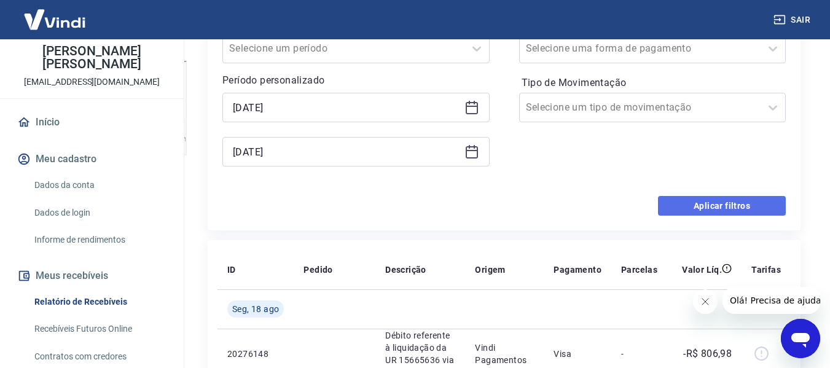
click at [758, 208] on button "Aplicar filtros" at bounding box center [722, 206] width 128 height 20
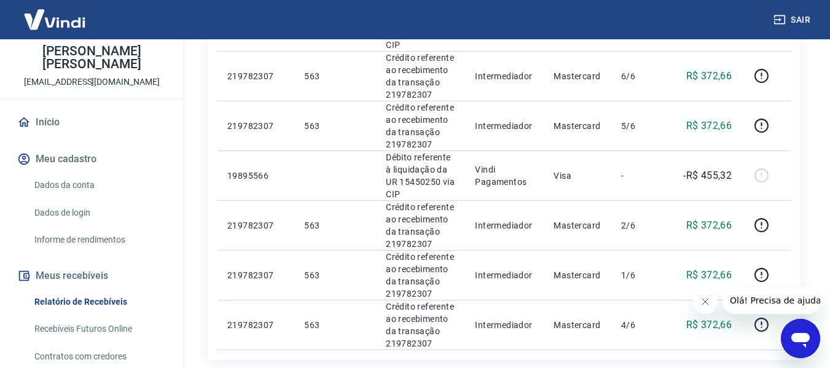
scroll to position [1168, 0]
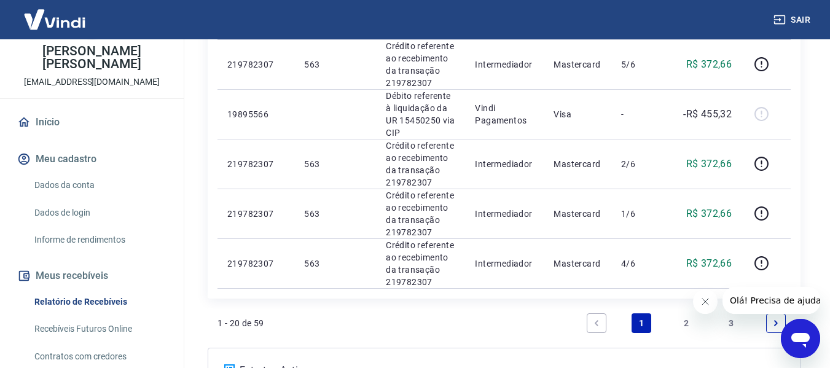
click at [693, 313] on link "2" at bounding box center [687, 323] width 20 height 20
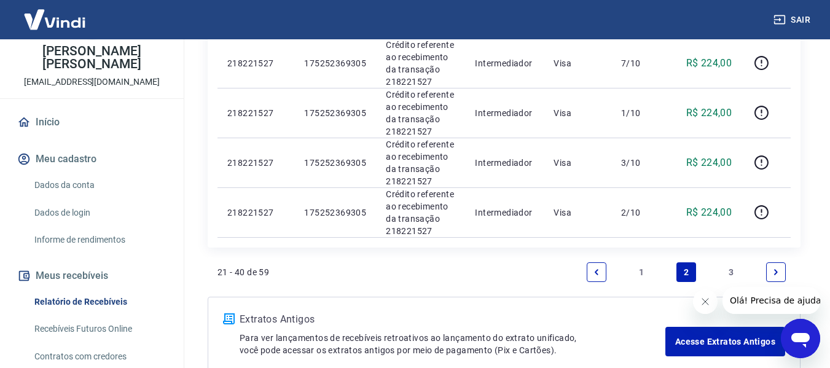
scroll to position [1168, 0]
